Goal: Information Seeking & Learning: Learn about a topic

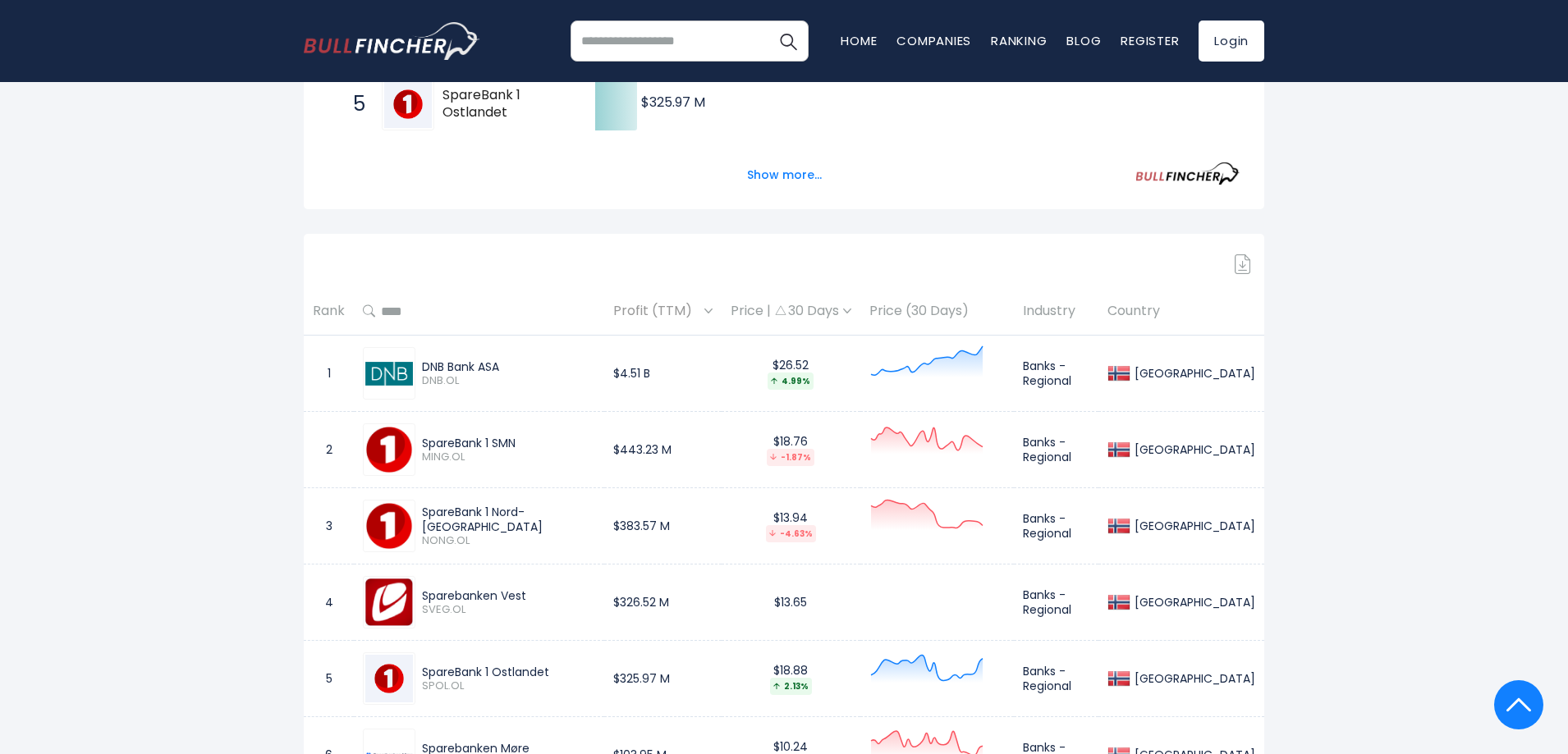
scroll to position [615, 0]
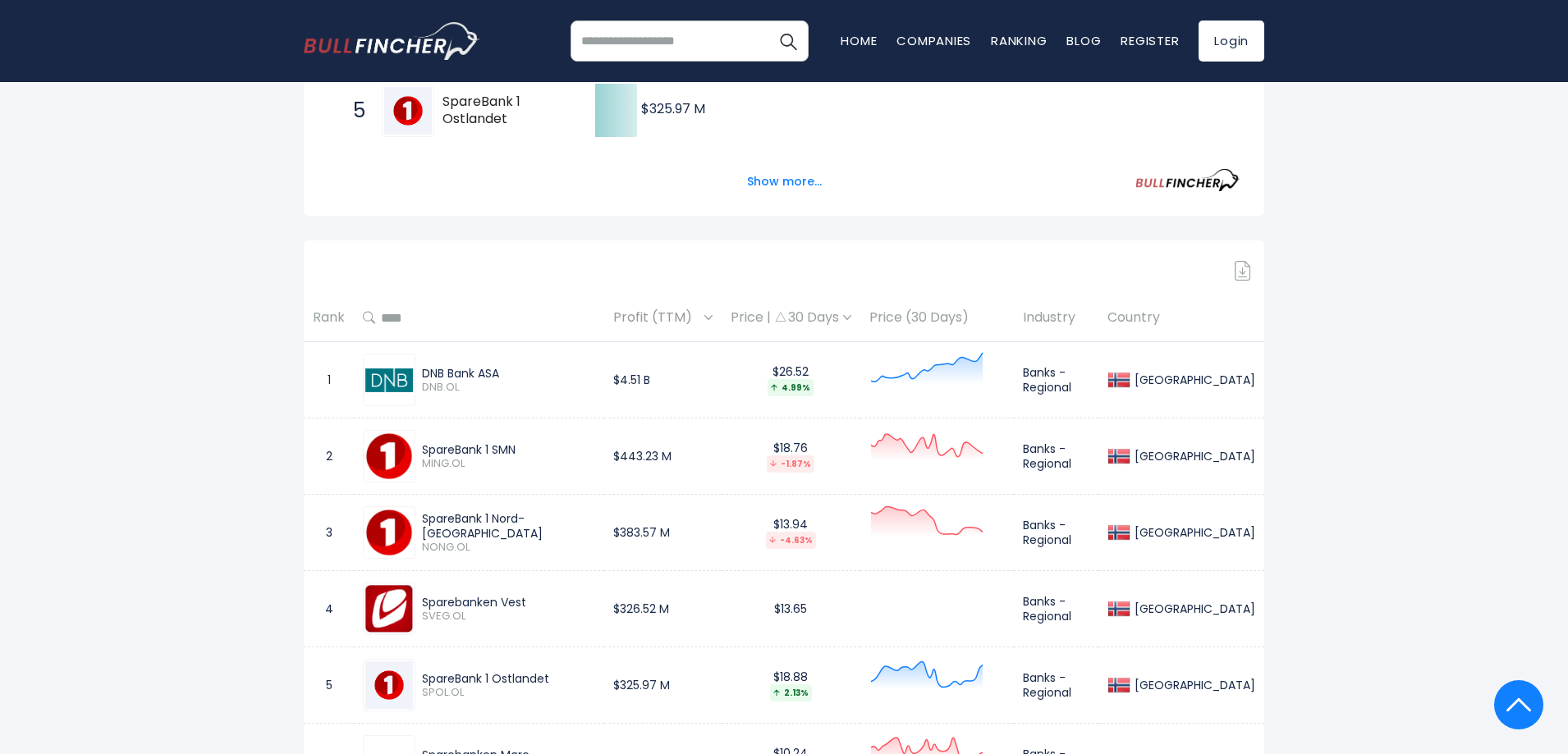
click at [851, 395] on span "4.99%" at bounding box center [790, 388] width 121 height 18
click at [540, 371] on div "DNB Bank ASA" at bounding box center [508, 373] width 173 height 15
drag, startPoint x: 851, startPoint y: 374, endPoint x: 805, endPoint y: 373, distance: 46.0
click at [805, 373] on div "$26.52 4.99%" at bounding box center [790, 379] width 121 height 32
click at [807, 373] on div "$26.52 4.99%" at bounding box center [790, 379] width 121 height 32
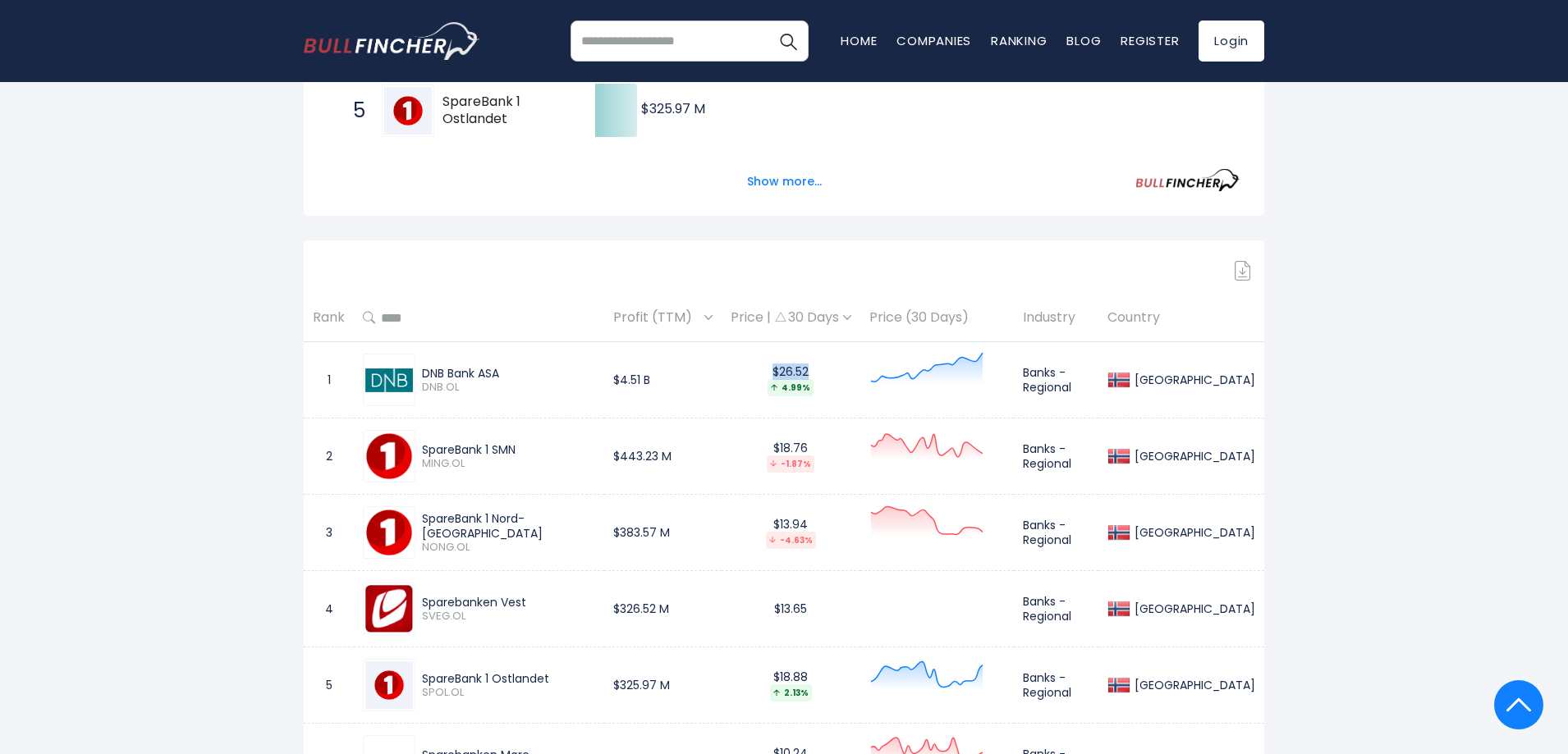
drag, startPoint x: 866, startPoint y: 369, endPoint x: 796, endPoint y: 368, distance: 70.0
click at [796, 368] on div "$26.52 4.99%" at bounding box center [790, 379] width 121 height 32
click at [851, 368] on div "$26.52 4.99%" at bounding box center [790, 379] width 121 height 32
drag, startPoint x: 846, startPoint y: 390, endPoint x: 814, endPoint y: 390, distance: 32.0
click at [814, 390] on div "4.99%" at bounding box center [789, 388] width 46 height 18
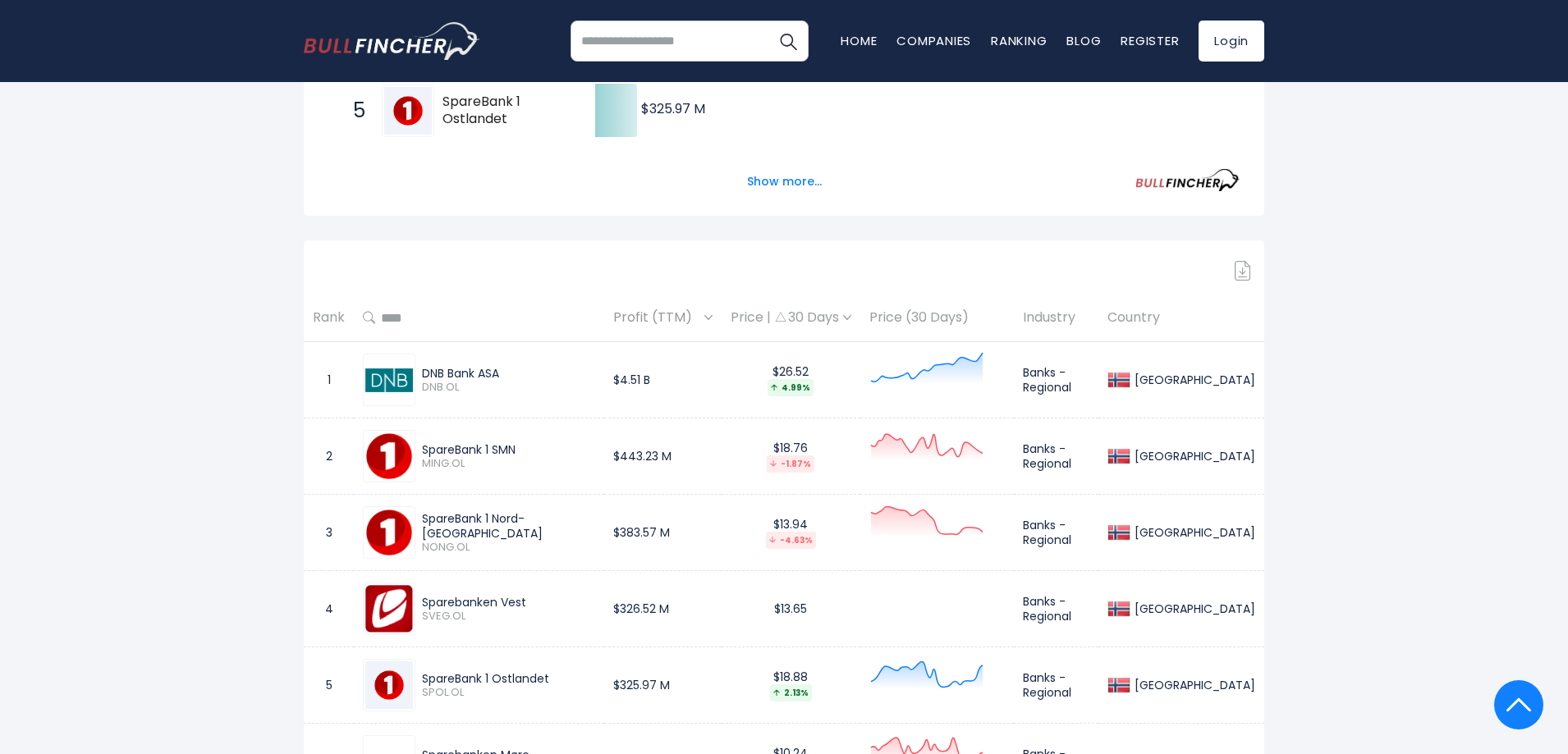
drag, startPoint x: 831, startPoint y: 394, endPoint x: 843, endPoint y: 395, distance: 12.0
click at [814, 395] on div "4.99%" at bounding box center [789, 388] width 46 height 18
click at [814, 385] on div "4.99%" at bounding box center [789, 388] width 46 height 18
click at [814, 388] on div "4.99%" at bounding box center [789, 388] width 46 height 18
drag, startPoint x: 851, startPoint y: 387, endPoint x: 810, endPoint y: 365, distance: 46.5
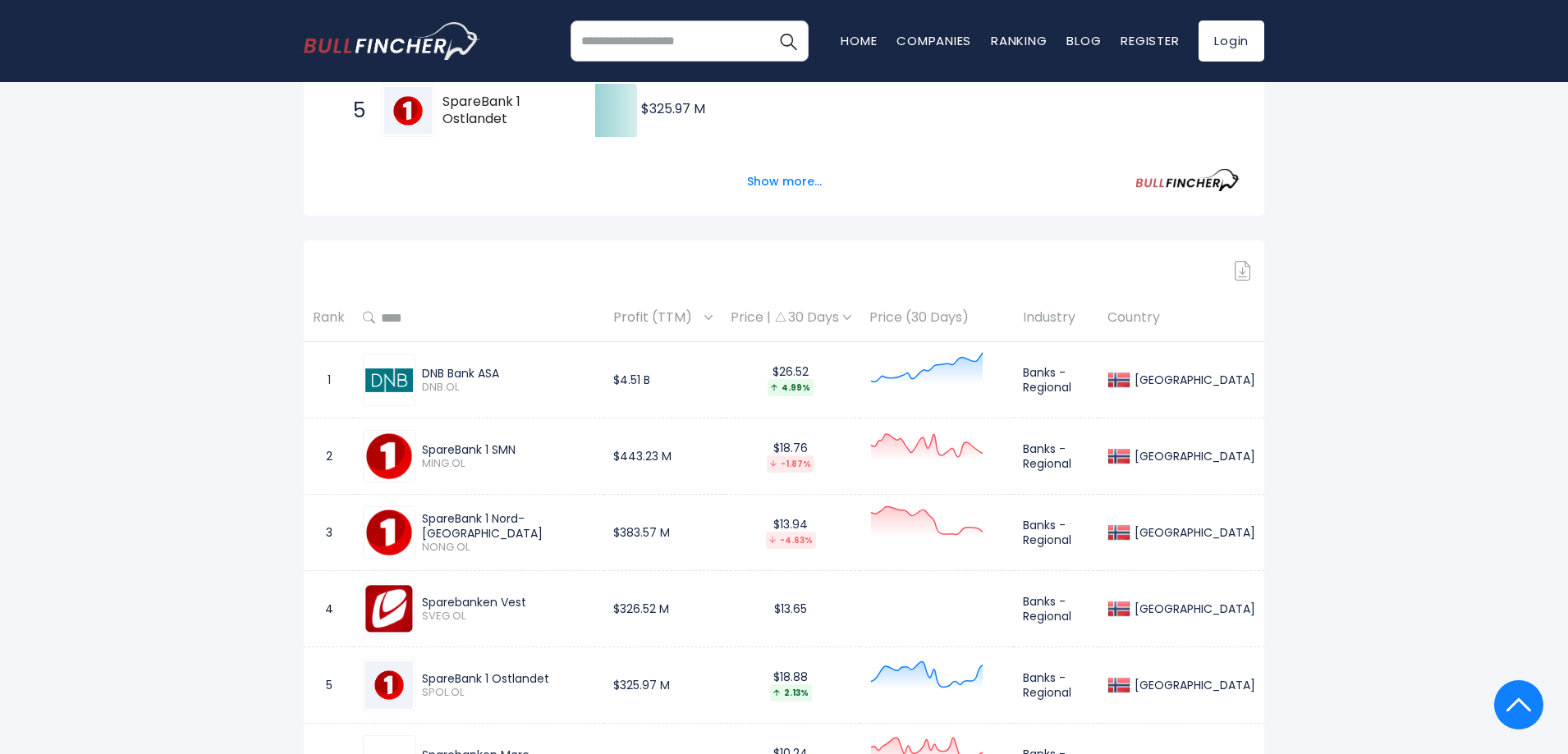
click at [810, 365] on div "$26.52 4.99%" at bounding box center [790, 379] width 121 height 32
click at [851, 388] on span "4.99%" at bounding box center [790, 388] width 121 height 18
drag, startPoint x: 857, startPoint y: 388, endPoint x: 804, endPoint y: 364, distance: 58.2
click at [804, 364] on div "$26.52 4.99%" at bounding box center [790, 379] width 121 height 32
click at [814, 387] on div "4.99%" at bounding box center [789, 388] width 46 height 18
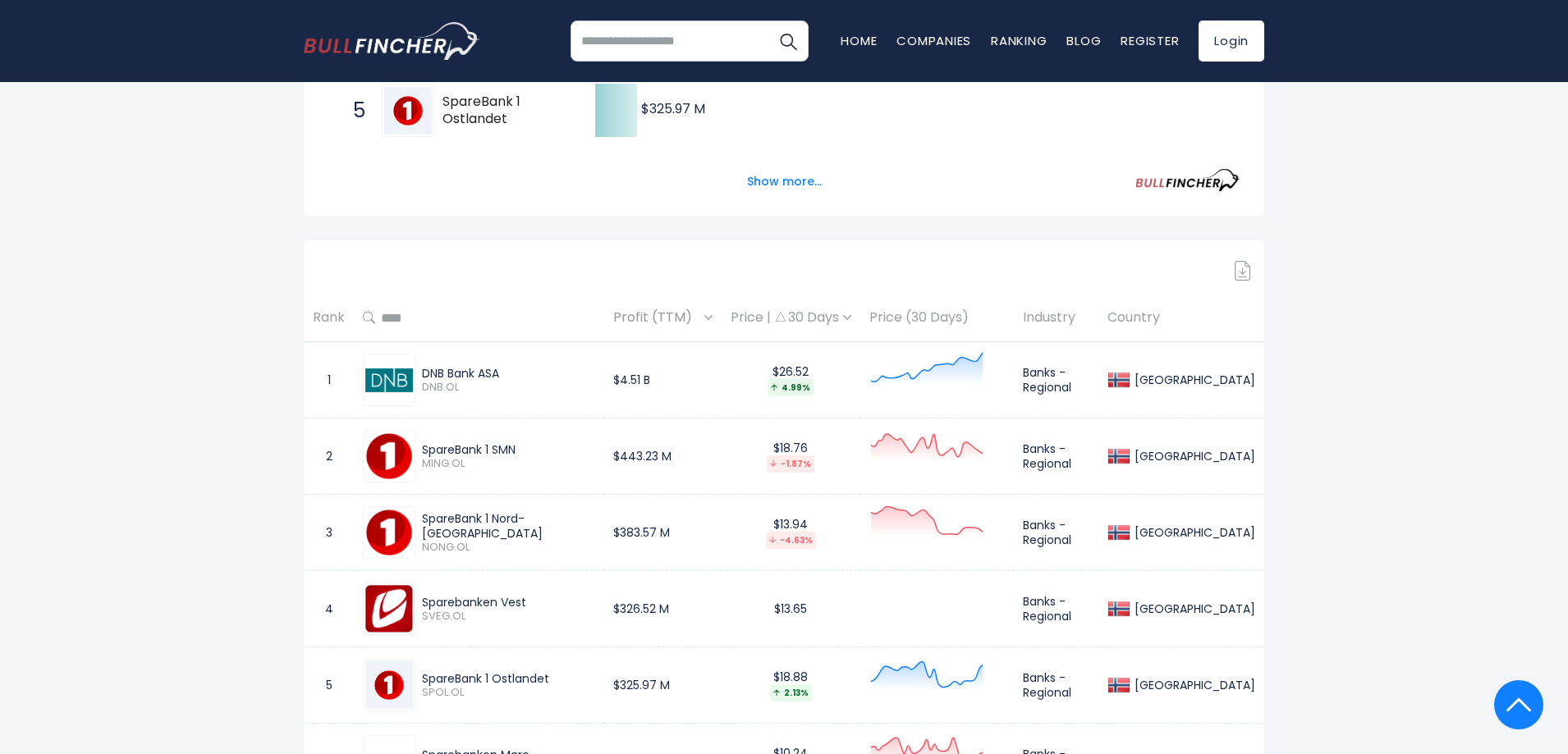
drag, startPoint x: 855, startPoint y: 393, endPoint x: 815, endPoint y: 371, distance: 45.7
click at [815, 371] on div "$26.52 4.99%" at bounding box center [790, 379] width 121 height 32
click at [814, 380] on div "4.99%" at bounding box center [789, 388] width 46 height 18
drag, startPoint x: 851, startPoint y: 390, endPoint x: 815, endPoint y: 368, distance: 42.2
click at [815, 368] on div "$26.52 4.99%" at bounding box center [790, 379] width 121 height 32
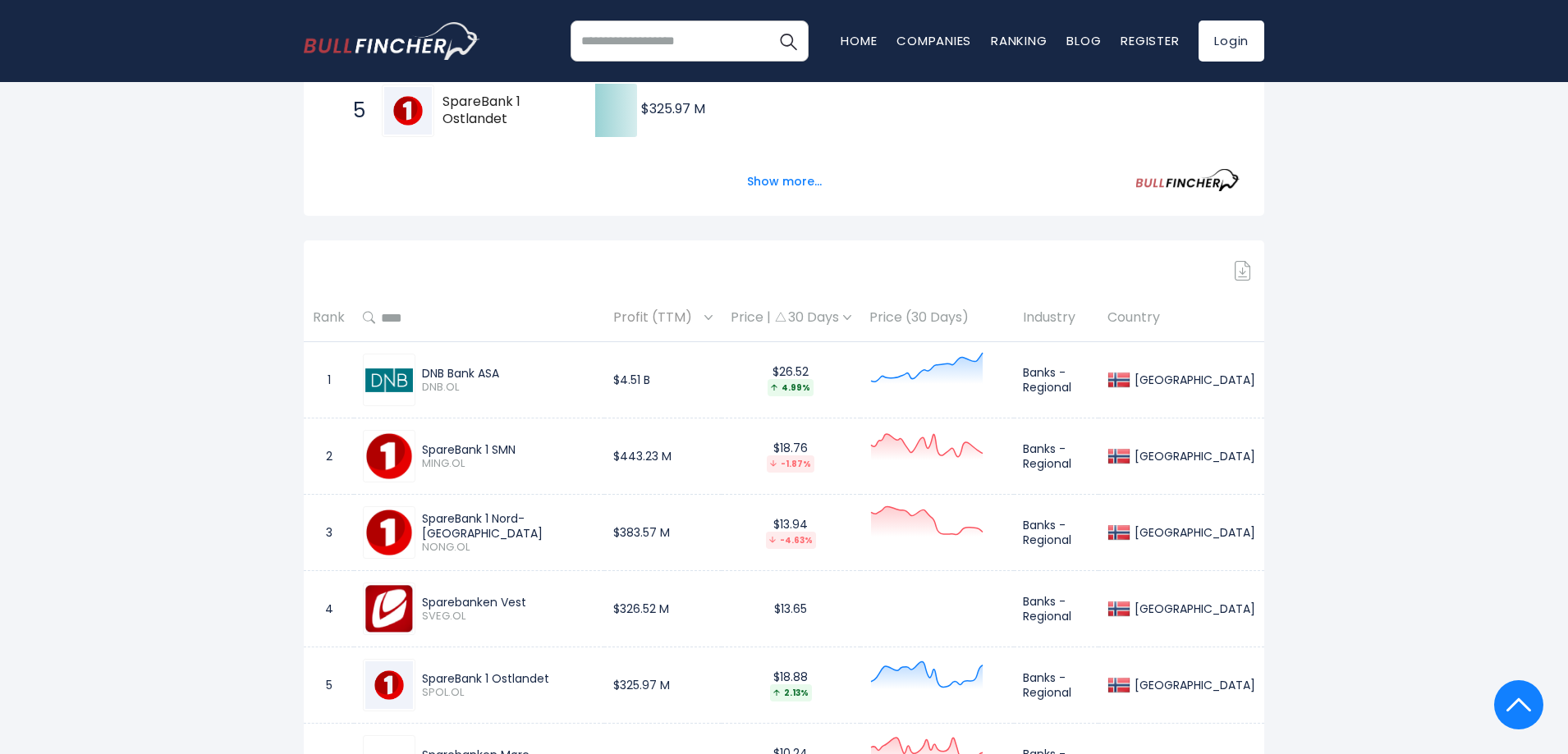
drag, startPoint x: 837, startPoint y: 390, endPoint x: 853, endPoint y: 394, distance: 16.5
click at [814, 390] on div "4.99%" at bounding box center [789, 388] width 46 height 18
click at [814, 392] on div "4.99%" at bounding box center [789, 388] width 46 height 18
click at [851, 393] on span "4.99%" at bounding box center [790, 388] width 121 height 18
click at [814, 391] on div "4.99%" at bounding box center [789, 388] width 46 height 18
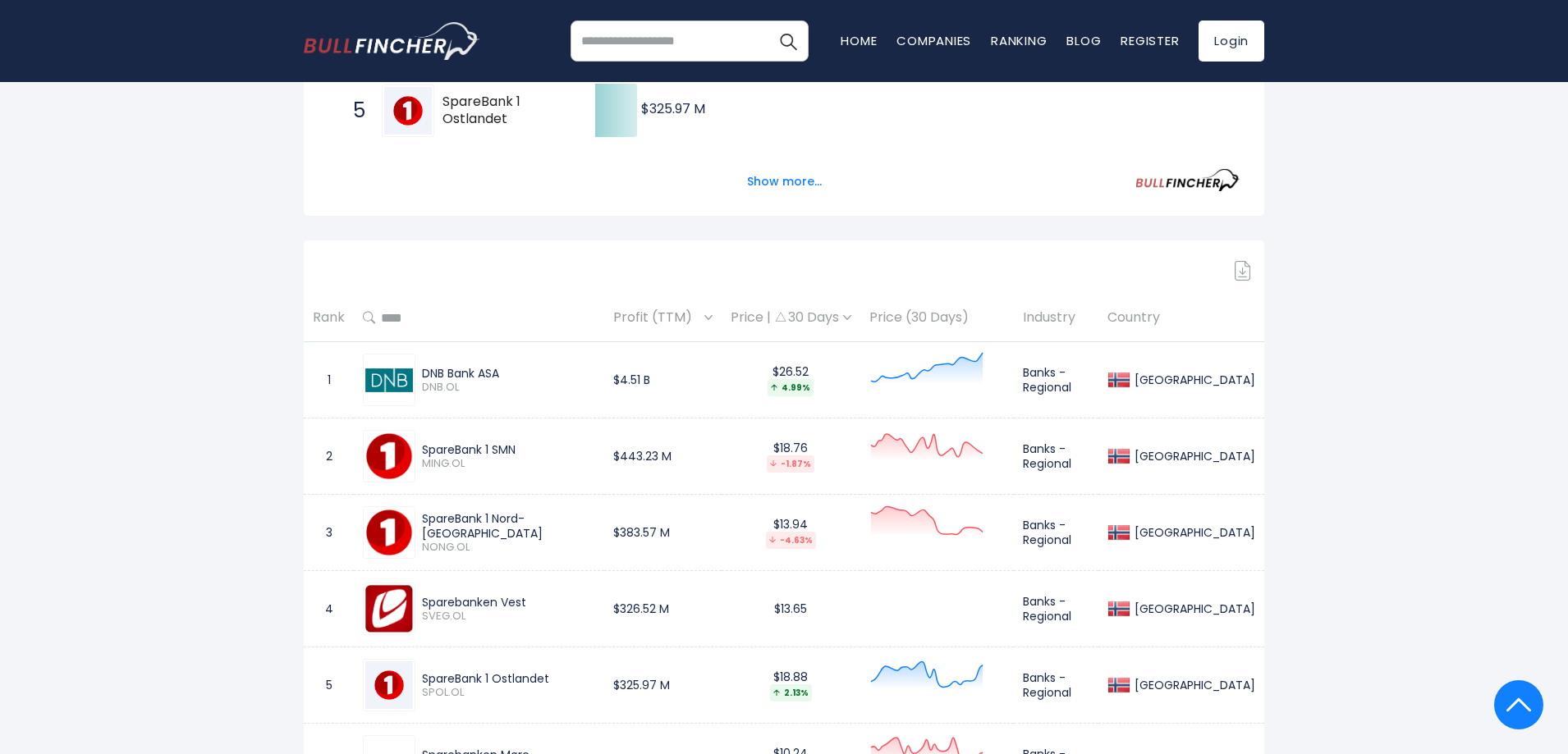
drag, startPoint x: 845, startPoint y: 387, endPoint x: 788, endPoint y: 353, distance: 66.4
click at [788, 353] on td "$26.52 4.99%" at bounding box center [790, 380] width 139 height 76
click at [814, 382] on div "4.99%" at bounding box center [789, 388] width 46 height 18
drag, startPoint x: 851, startPoint y: 390, endPoint x: 829, endPoint y: 381, distance: 23.8
click at [809, 370] on div "$26.52 4.99%" at bounding box center [790, 379] width 121 height 32
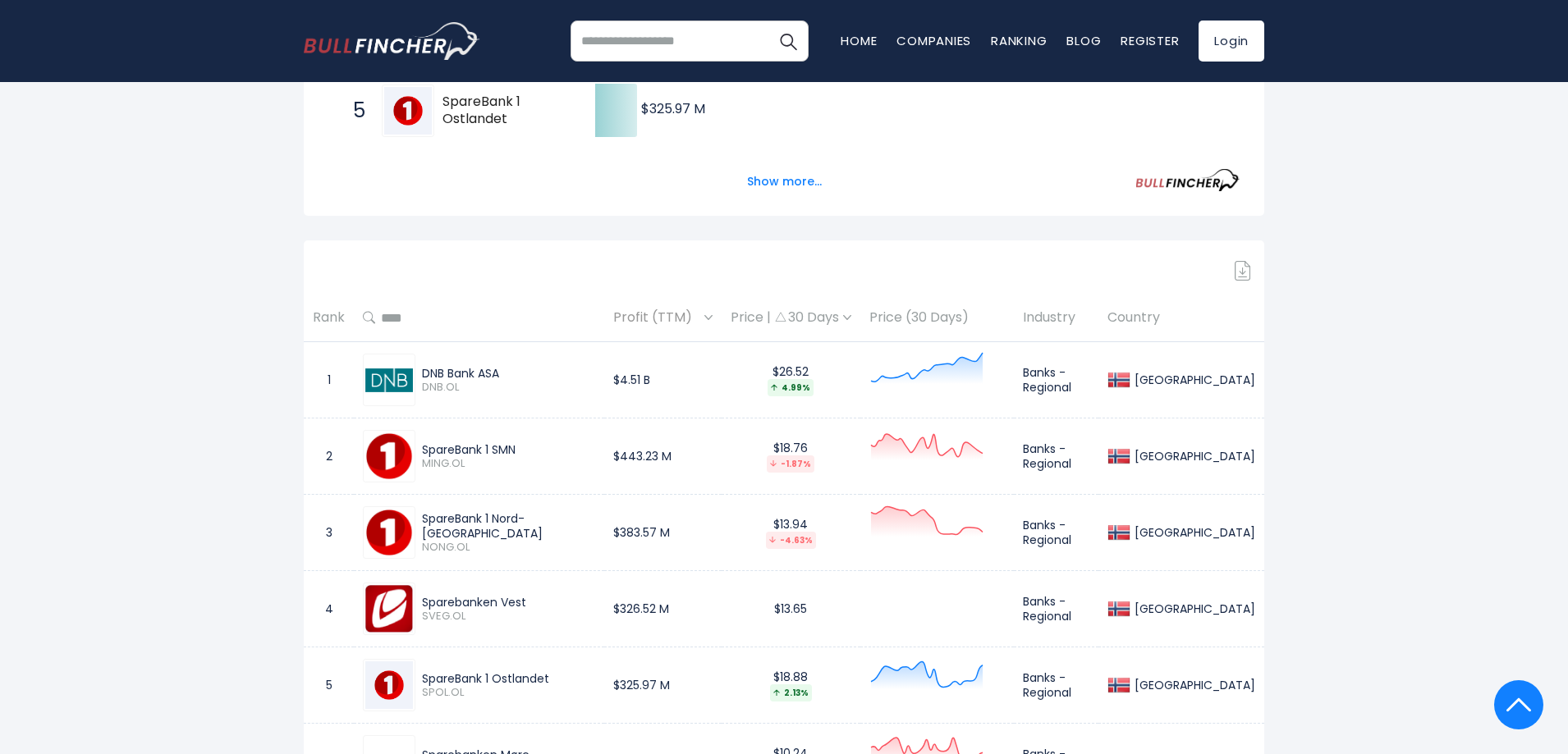
click at [814, 381] on div "4.99%" at bounding box center [789, 388] width 46 height 18
drag, startPoint x: 852, startPoint y: 390, endPoint x: 798, endPoint y: 364, distance: 59.9
click at [798, 364] on div "$26.52 4.99%" at bounding box center [790, 379] width 121 height 32
click at [814, 387] on div "4.99%" at bounding box center [789, 388] width 46 height 18
drag, startPoint x: 859, startPoint y: 393, endPoint x: 855, endPoint y: 403, distance: 10.8
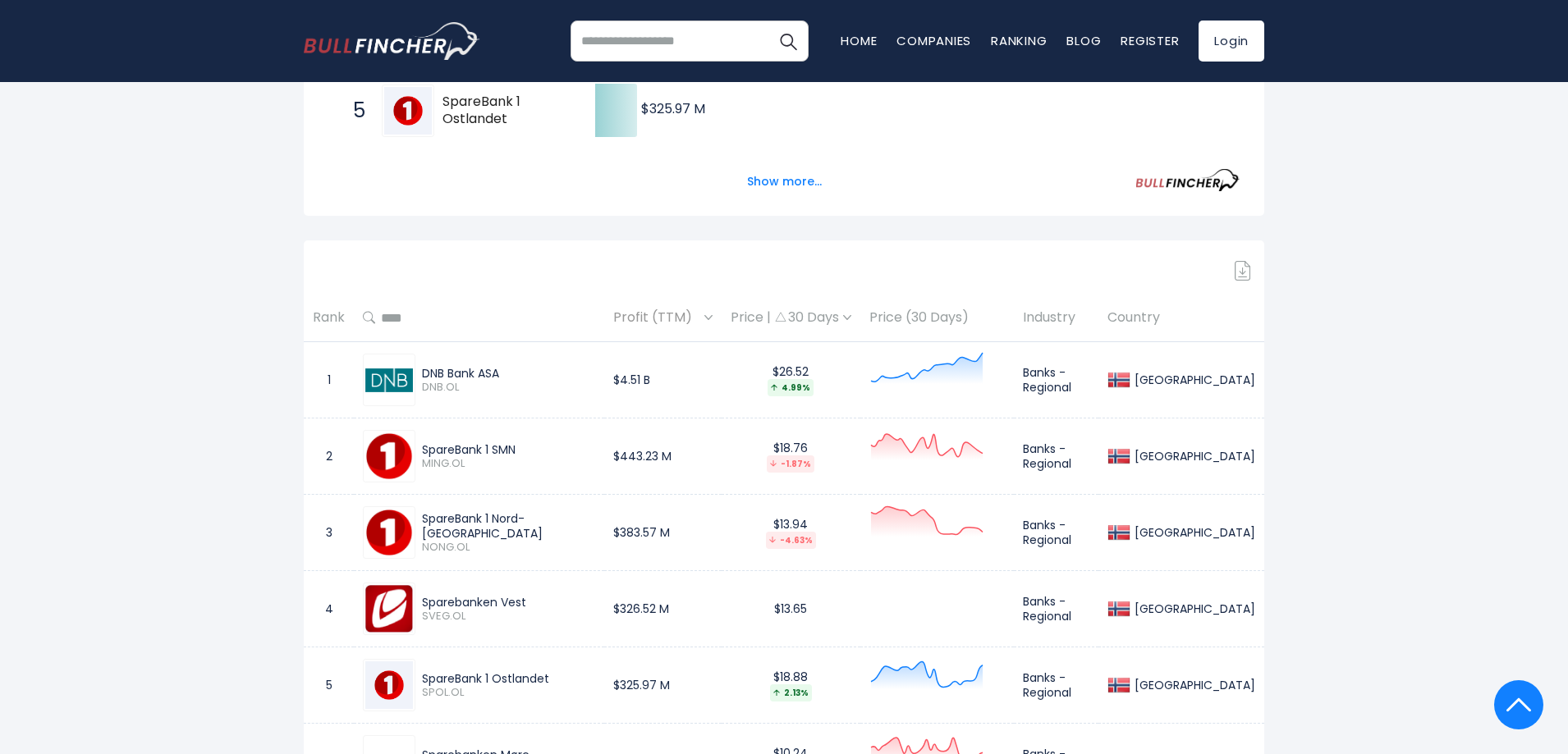
click at [855, 403] on td "$26.52 4.99%" at bounding box center [790, 380] width 139 height 76
drag, startPoint x: 855, startPoint y: 391, endPoint x: 790, endPoint y: 351, distance: 76.3
click at [790, 351] on td "$26.52 4.99%" at bounding box center [790, 380] width 139 height 76
click at [811, 364] on div "$26.52 4.99%" at bounding box center [790, 379] width 121 height 32
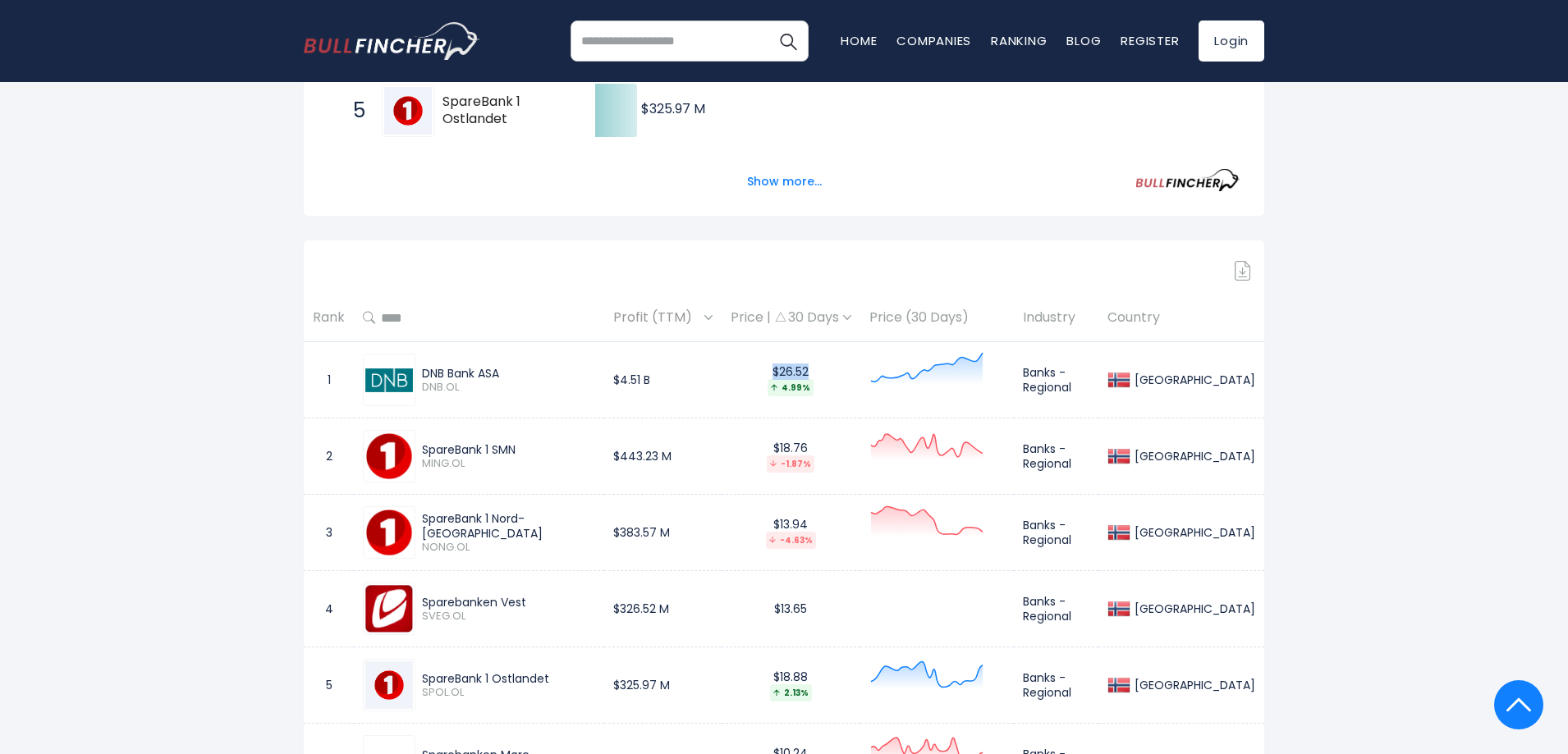
drag, startPoint x: 853, startPoint y: 384, endPoint x: 812, endPoint y: 353, distance: 51.4
click at [812, 353] on td "$26.52 4.99%" at bounding box center [790, 380] width 139 height 76
click at [830, 377] on div "$26.52 4.99%" at bounding box center [790, 379] width 121 height 32
drag, startPoint x: 852, startPoint y: 389, endPoint x: 787, endPoint y: 369, distance: 68.0
click at [787, 369] on div "$26.52 4.99%" at bounding box center [790, 379] width 121 height 32
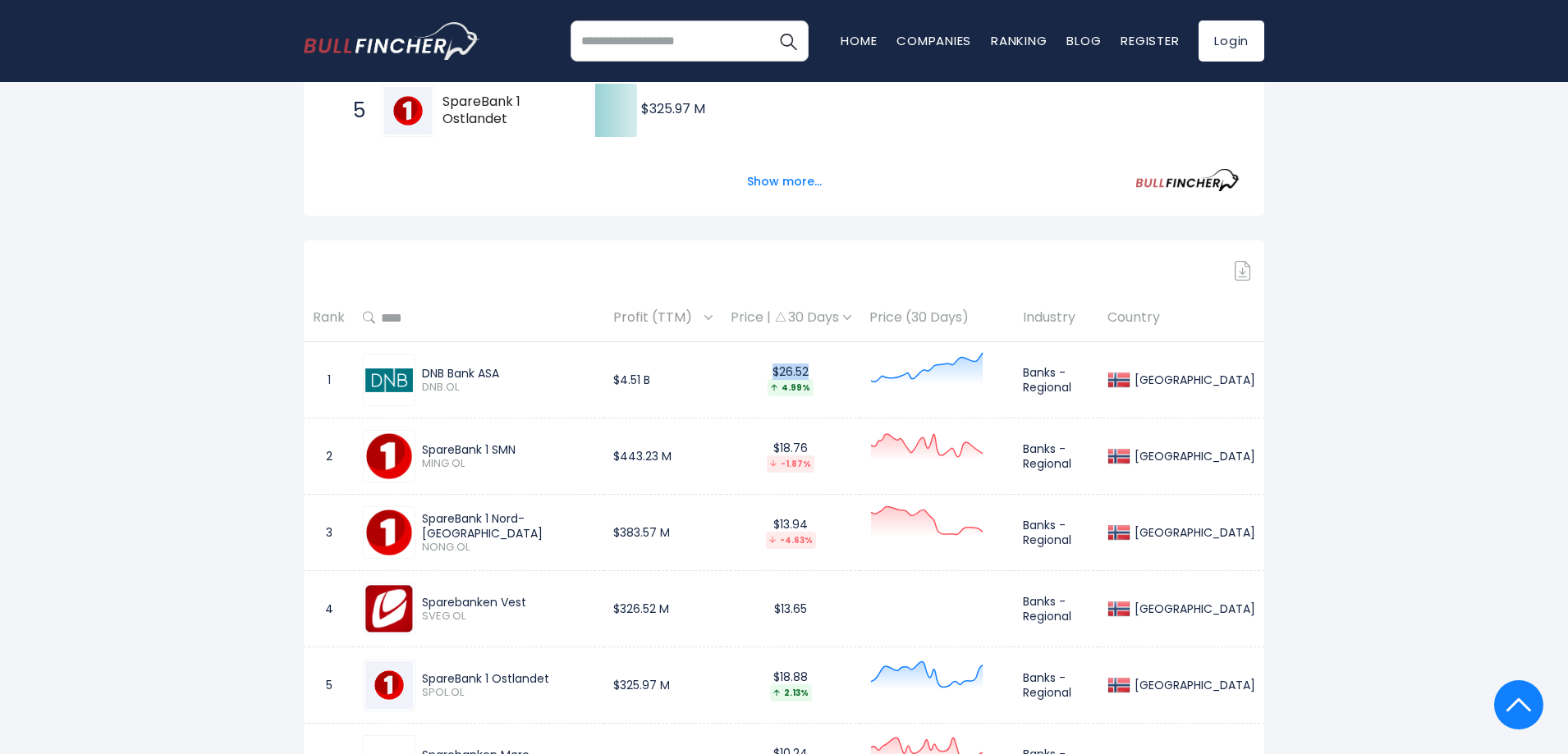
click at [814, 394] on div "4.99%" at bounding box center [789, 388] width 46 height 18
click at [814, 392] on div "4.99%" at bounding box center [789, 388] width 46 height 18
drag, startPoint x: 855, startPoint y: 392, endPoint x: 803, endPoint y: 372, distance: 55.7
click at [803, 372] on div "$26.52 4.99%" at bounding box center [790, 379] width 121 height 32
click at [778, 385] on icon at bounding box center [774, 387] width 7 height 7
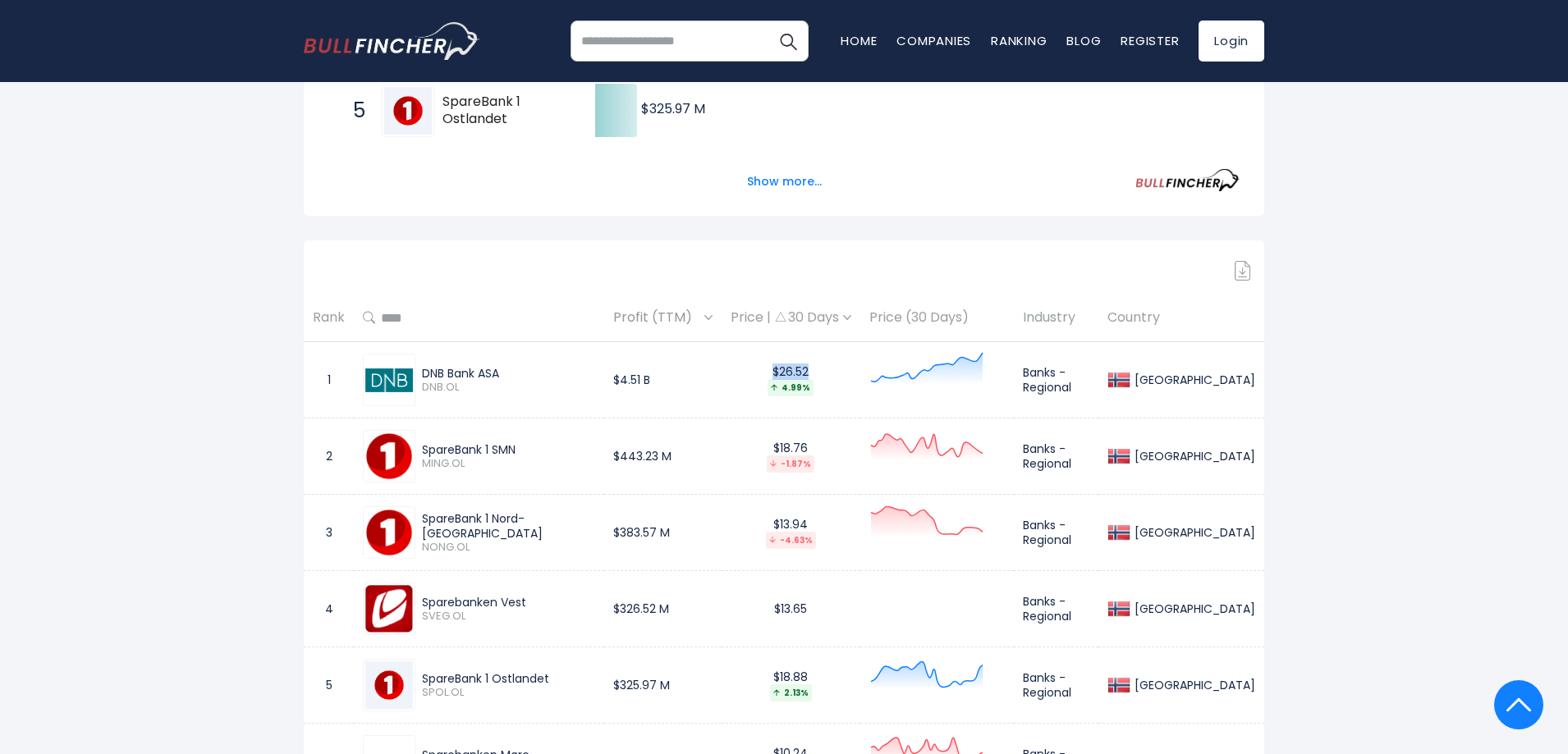
drag, startPoint x: 855, startPoint y: 393, endPoint x: 803, endPoint y: 367, distance: 58.1
click at [803, 367] on div "$26.52 4.99%" at bounding box center [790, 379] width 121 height 32
click at [808, 370] on div "$26.52 4.99%" at bounding box center [790, 379] width 121 height 32
click at [814, 387] on div "4.99%" at bounding box center [789, 388] width 46 height 18
drag, startPoint x: 857, startPoint y: 389, endPoint x: 801, endPoint y: 370, distance: 59.1
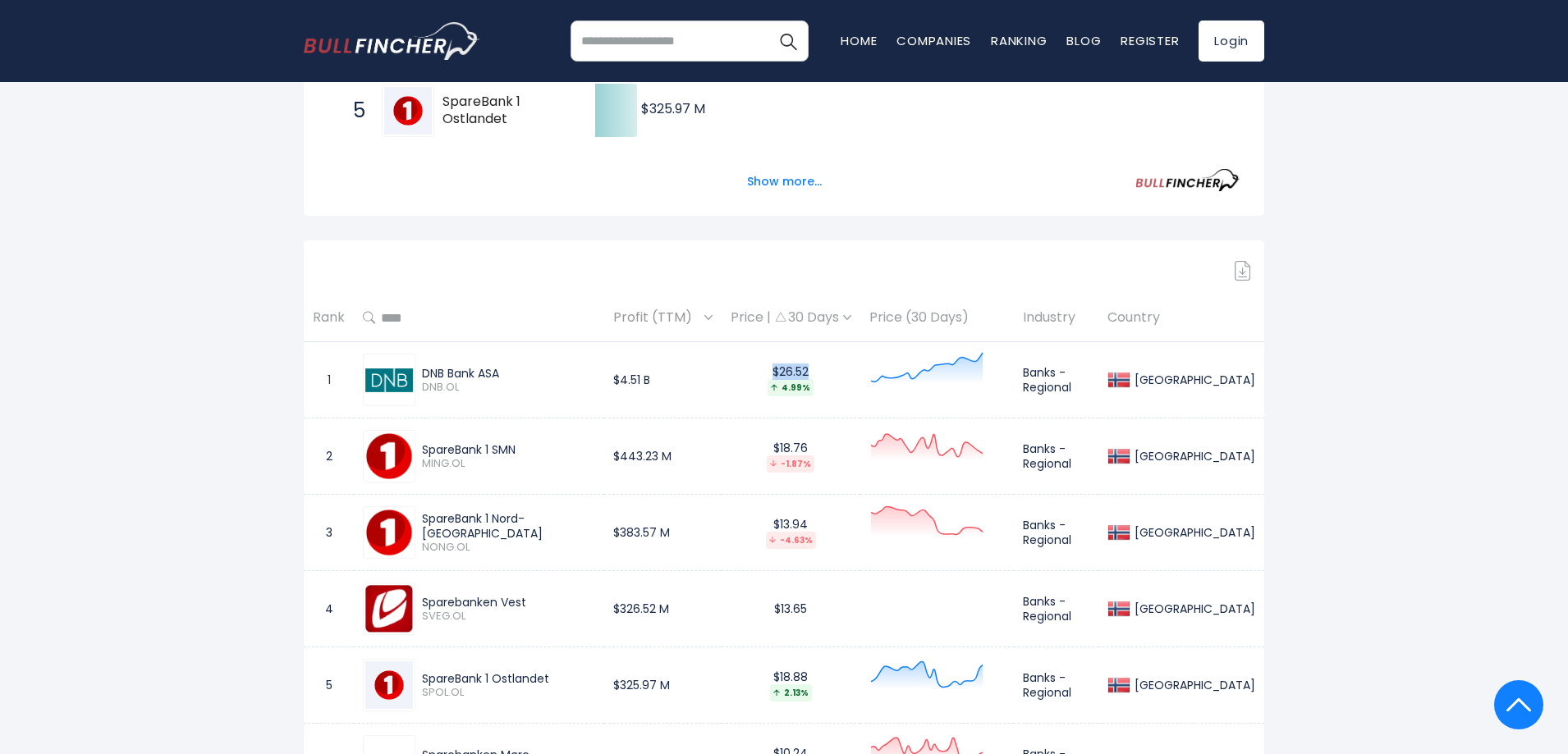
click at [778, 353] on td "$26.52 4.99%" at bounding box center [790, 380] width 139 height 76
click at [809, 377] on div "$26.52 4.99%" at bounding box center [790, 379] width 121 height 32
drag, startPoint x: 851, startPoint y: 392, endPoint x: 773, endPoint y: 353, distance: 87.2
click at [773, 353] on td "$26.52 4.99%" at bounding box center [790, 380] width 139 height 76
click at [322, 270] on div "Sign in to download table" at bounding box center [784, 270] width 961 height 19
